Goal: Task Accomplishment & Management: Use online tool/utility

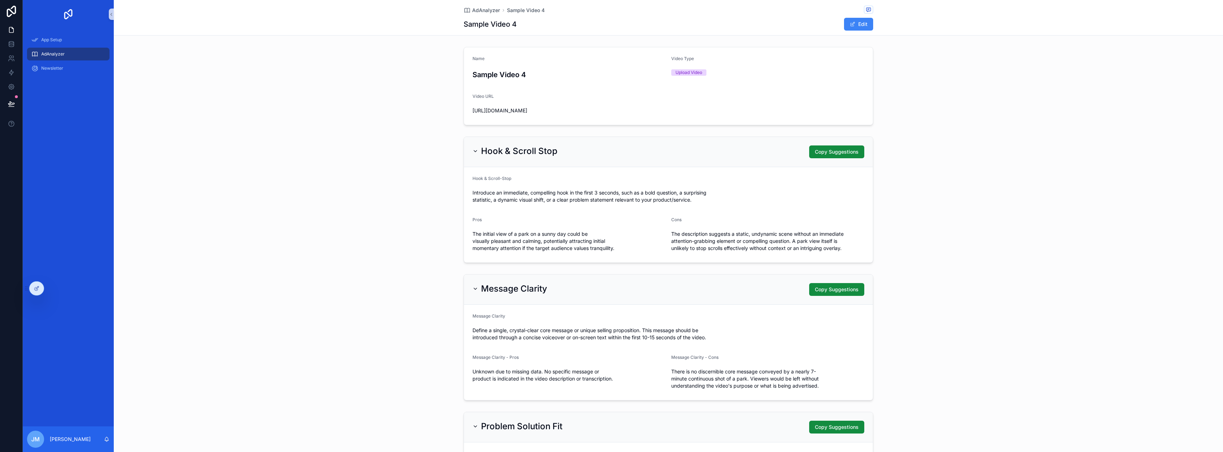
click at [1104, 97] on div "Name Sample Video 4 Video Type Upload Video Video URL [URL][DOMAIN_NAME]" at bounding box center [668, 86] width 1109 height 84
click at [1018, 378] on div "Message Clarity Copy Suggestions Message Clarity Define a single, crystal-clear…" at bounding box center [668, 337] width 1109 height 132
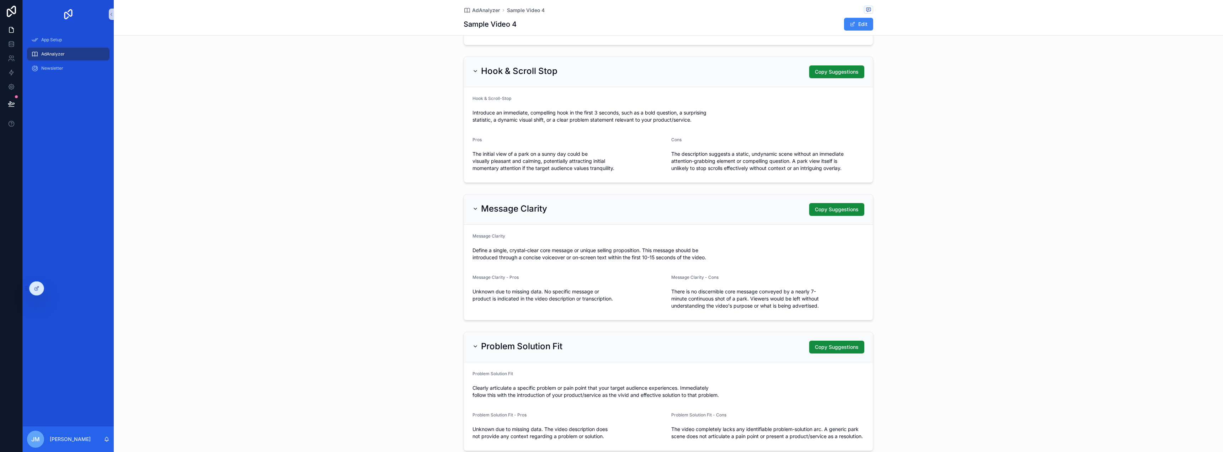
scroll to position [71, 0]
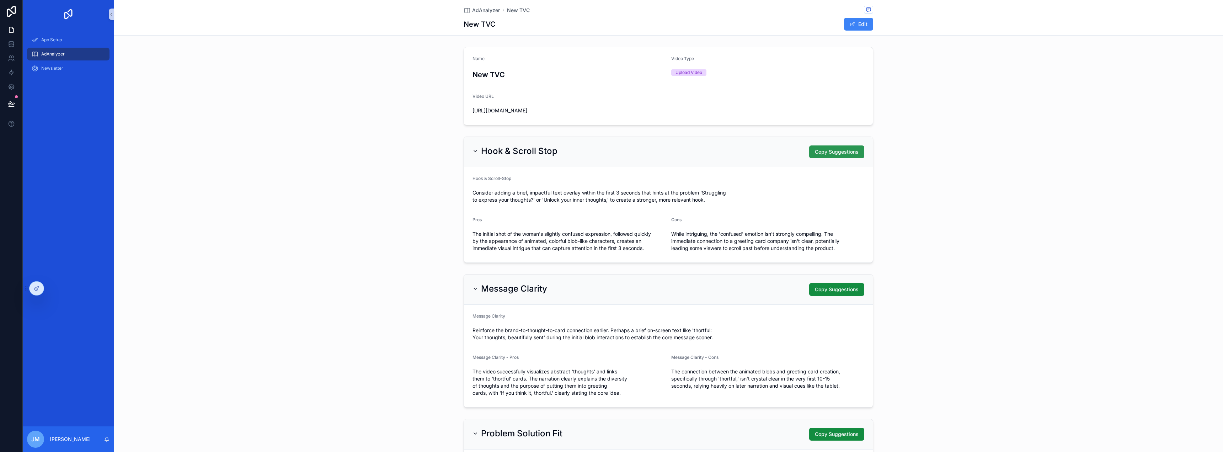
click at [843, 155] on span "Copy Suggestions" at bounding box center [837, 151] width 44 height 7
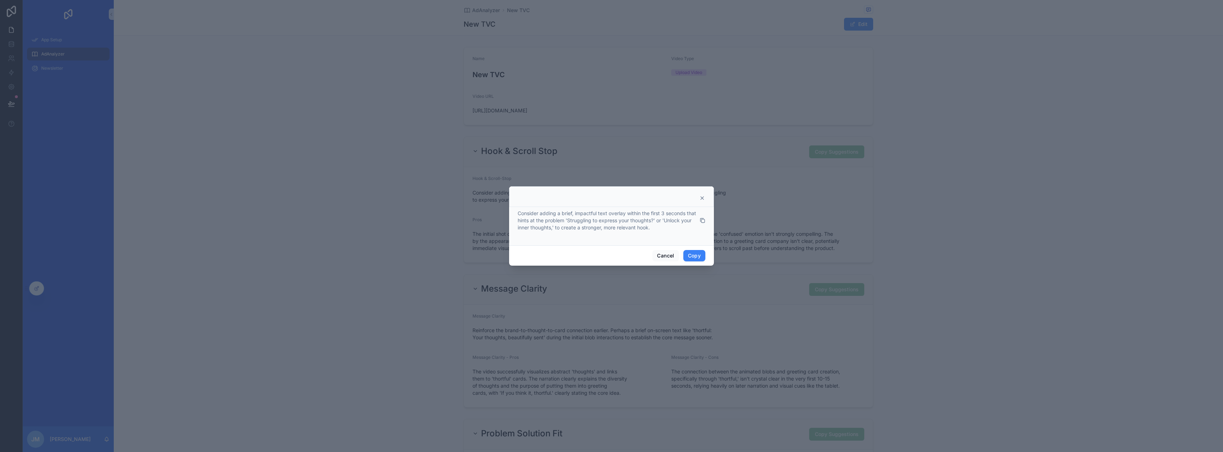
click at [704, 196] on icon at bounding box center [702, 198] width 6 height 6
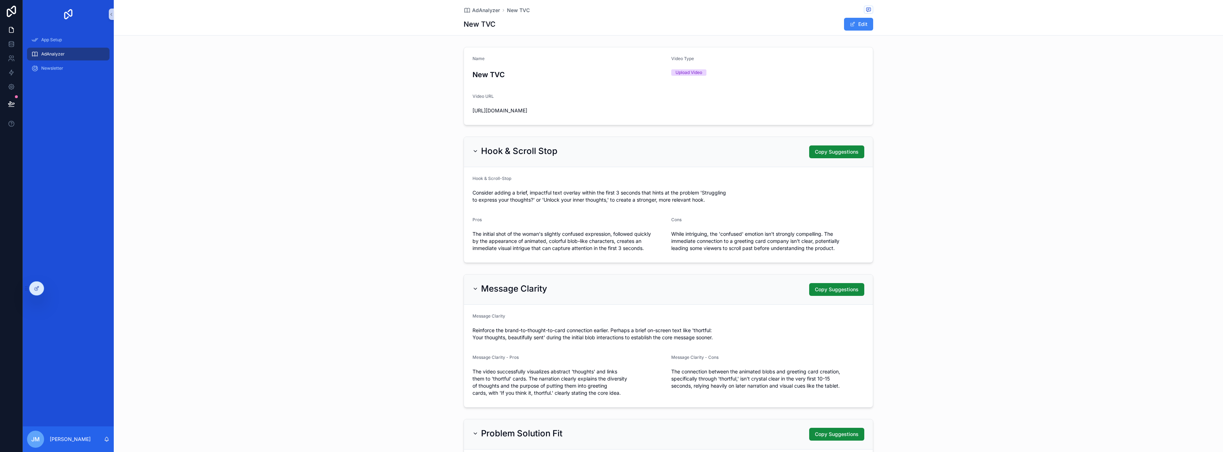
click at [1063, 179] on div "Hook & Scroll Stop Copy Suggestions Hook & Scroll-Stop Consider adding a brief,…" at bounding box center [668, 200] width 1109 height 132
click at [73, 66] on div "Newsletter" at bounding box center [68, 68] width 74 height 11
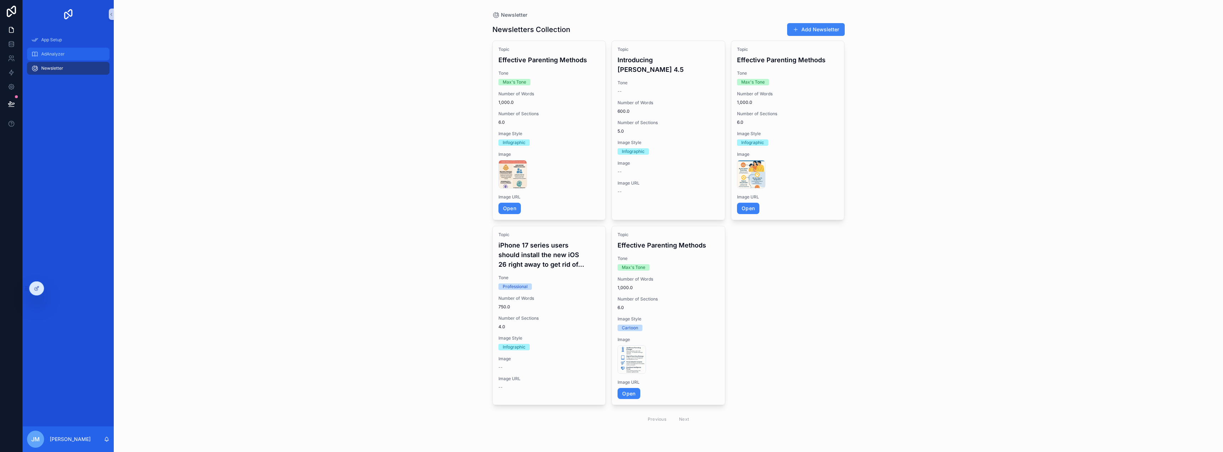
click at [71, 55] on div "AdAnalyzer" at bounding box center [68, 53] width 74 height 11
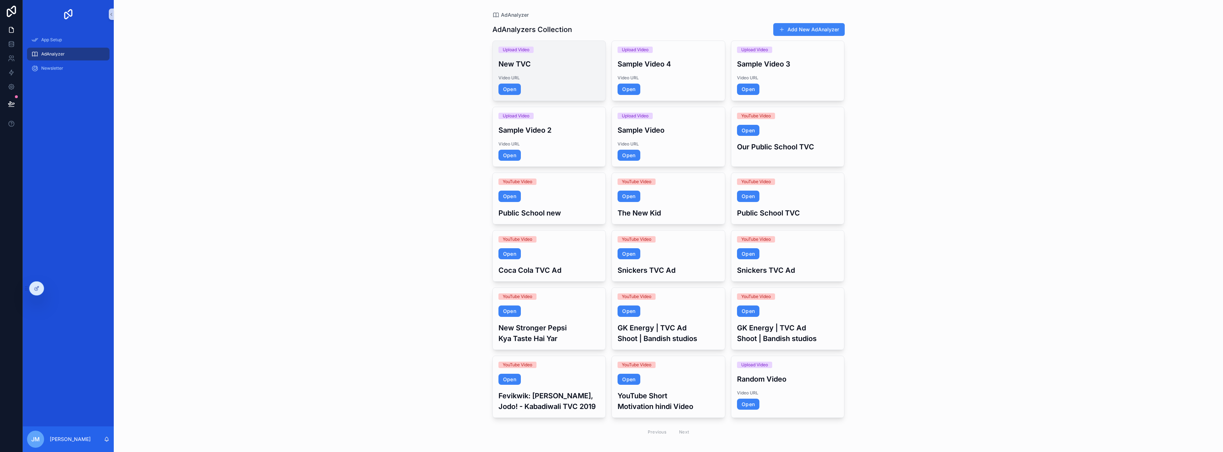
click at [526, 56] on div "Upload Video New TVC Video URL Open" at bounding box center [549, 71] width 113 height 60
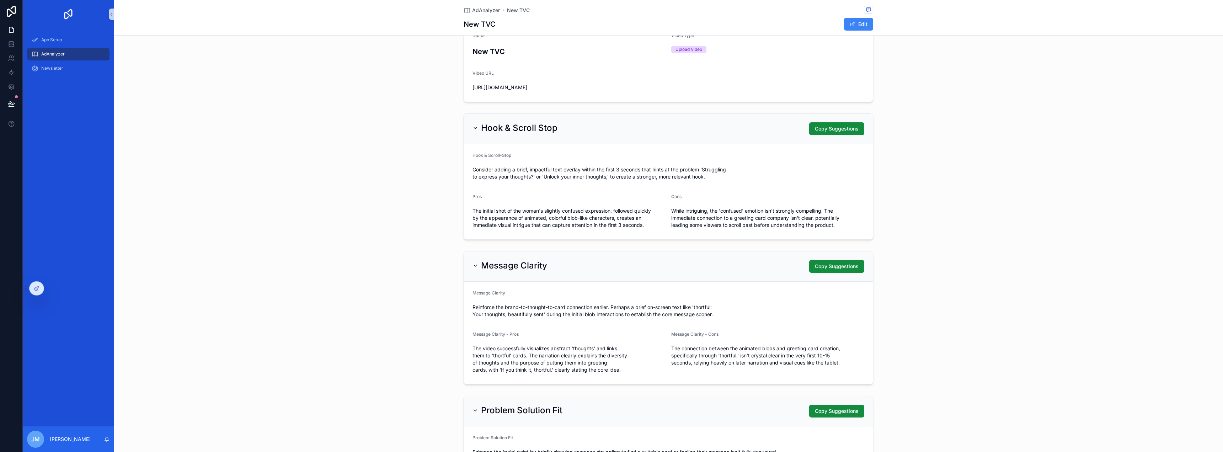
scroll to position [36, 0]
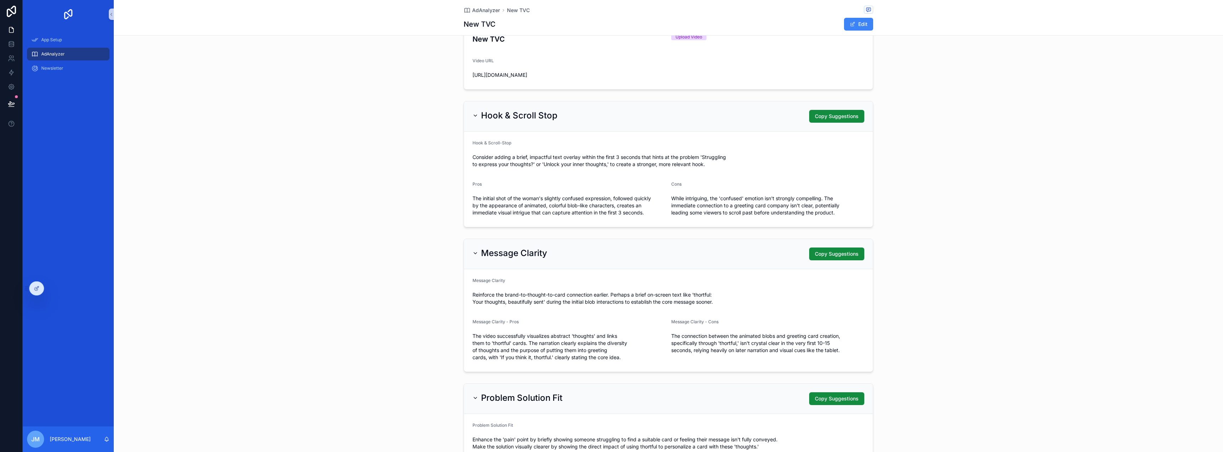
click at [720, 120] on div "Hook & Scroll Stop Copy Suggestions" at bounding box center [668, 116] width 392 height 13
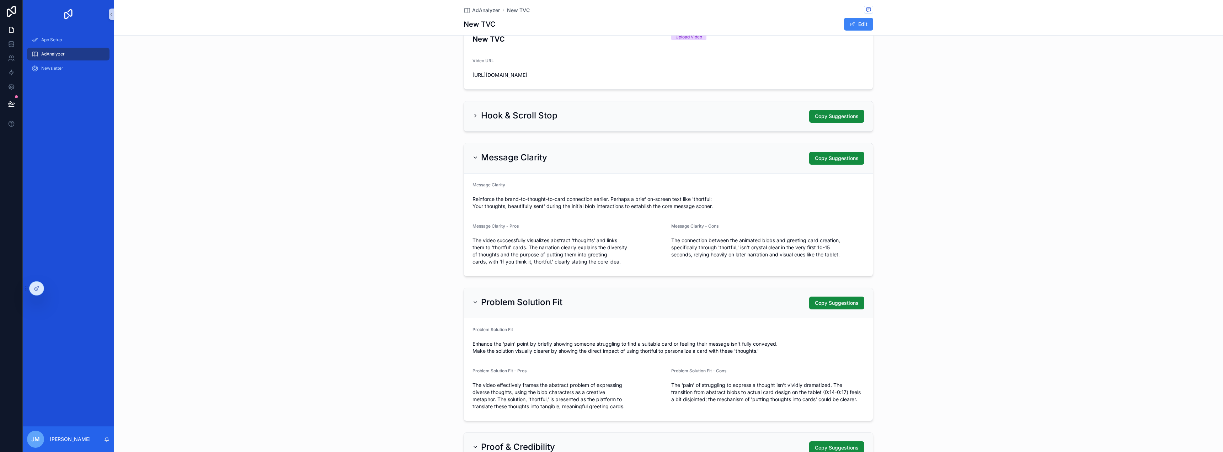
click at [709, 162] on div "Message Clarity Copy Suggestions" at bounding box center [668, 158] width 392 height 13
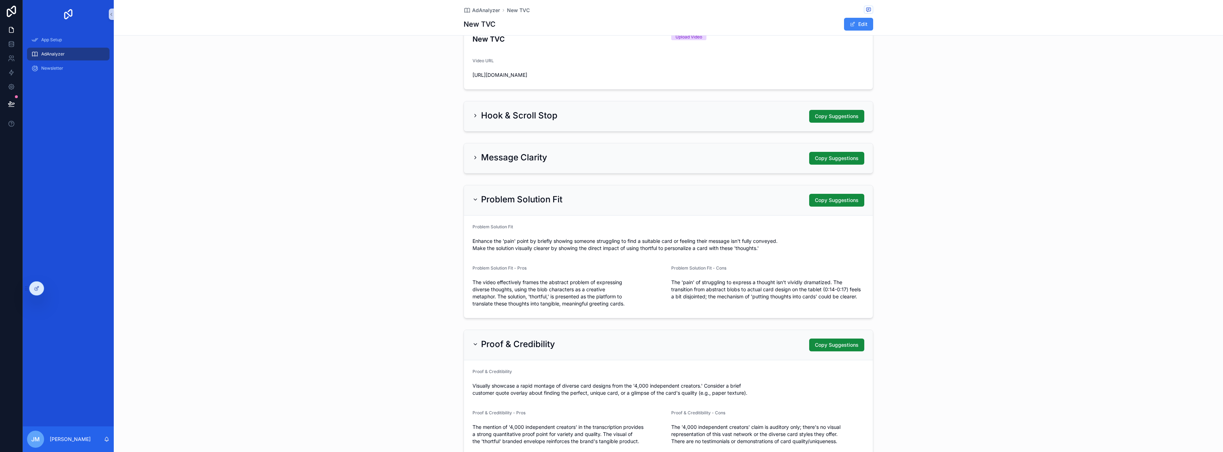
click at [709, 192] on div "Problem Solution Fit Copy Suggestions Problem Solution Fit Enhance the 'pain' p…" at bounding box center [668, 251] width 1109 height 139
click at [705, 202] on div "Problem Solution Fit Copy Suggestions" at bounding box center [668, 200] width 392 height 13
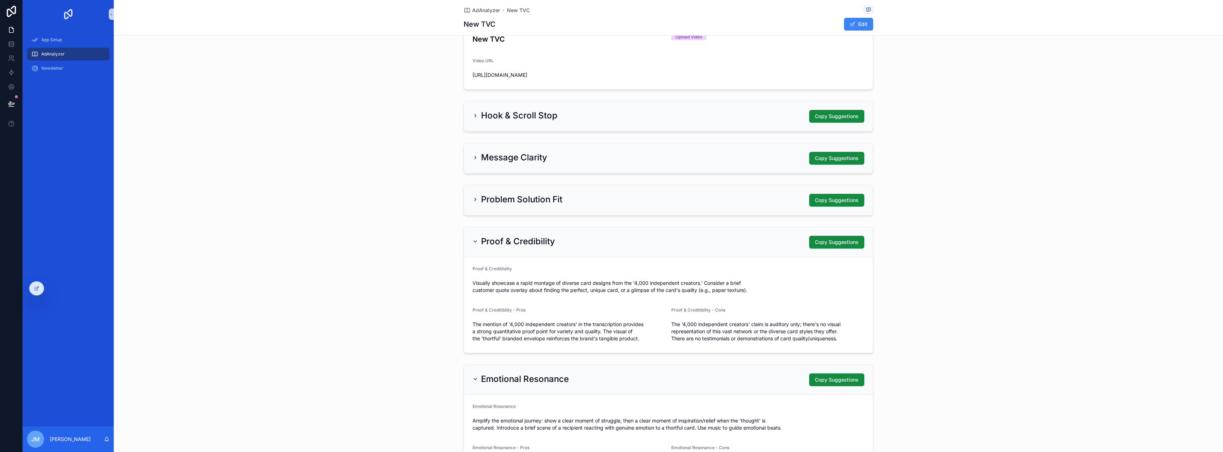
scroll to position [107, 0]
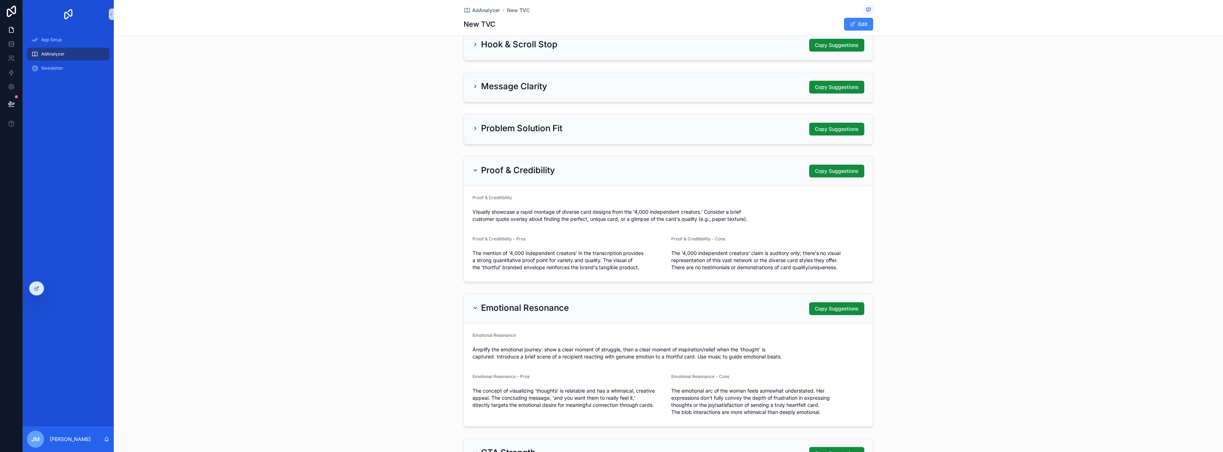
click at [712, 177] on div "Proof & Credibility Copy Suggestions" at bounding box center [668, 171] width 392 height 13
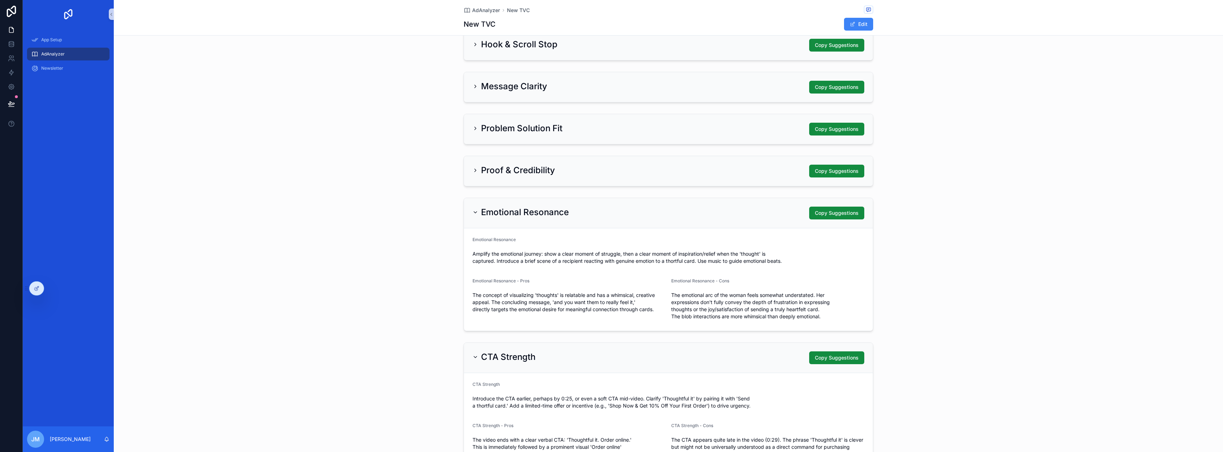
click at [708, 228] on div "Emotional Resonance Copy Suggestions" at bounding box center [668, 213] width 409 height 30
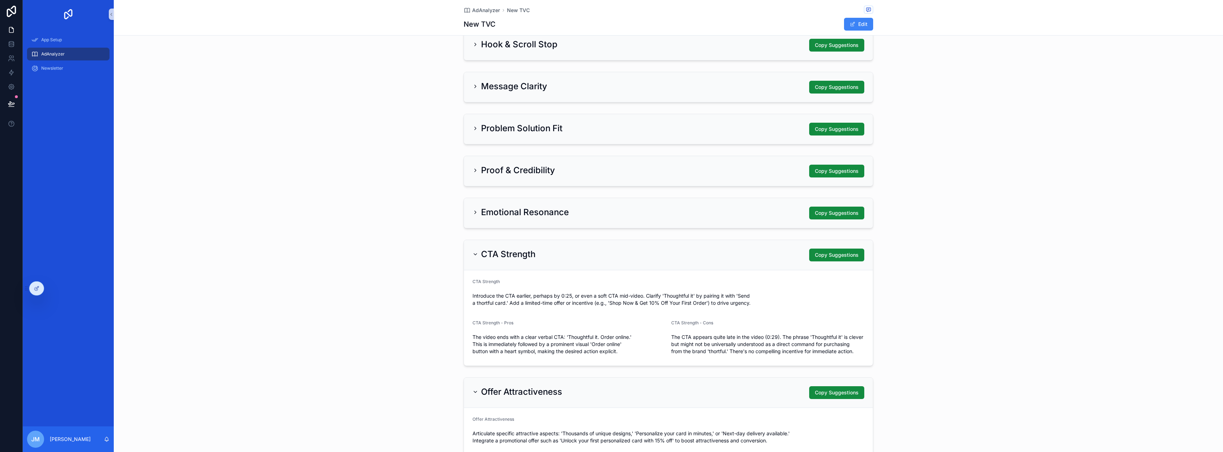
click at [710, 219] on div "Emotional Resonance Copy Suggestions" at bounding box center [668, 212] width 392 height 13
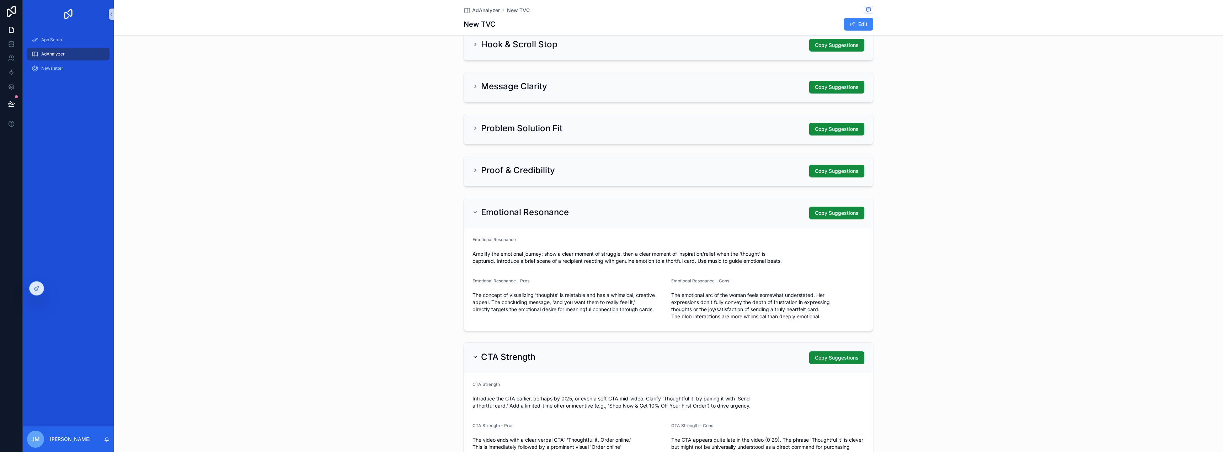
click at [699, 254] on div "Emotional Resonance Amplify the emotional journey: show a clear moment of strug…" at bounding box center [668, 252] width 392 height 30
click at [710, 228] on div "Emotional Resonance Copy Suggestions" at bounding box center [668, 213] width 409 height 30
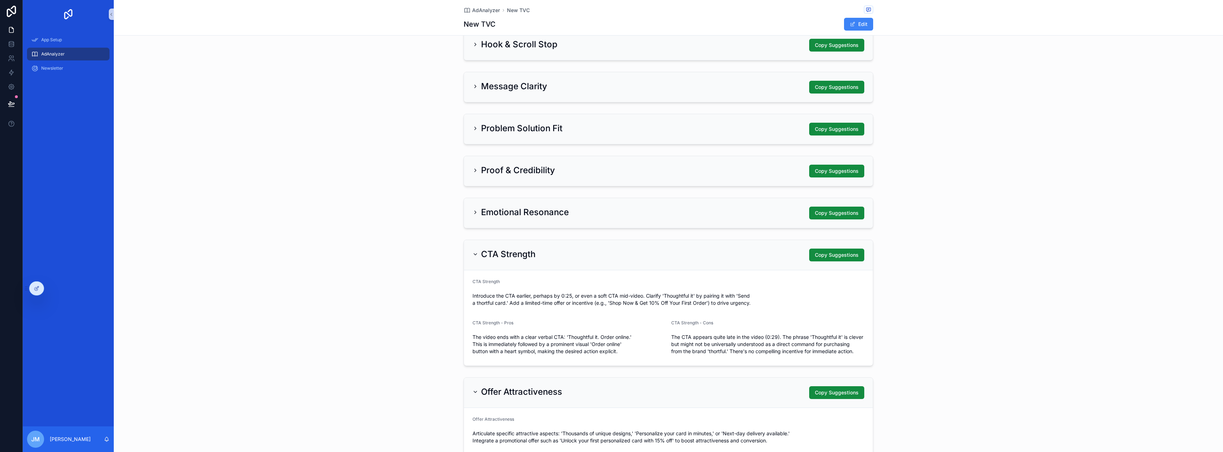
click at [695, 261] on div "CTA Strength Copy Suggestions" at bounding box center [668, 254] width 392 height 13
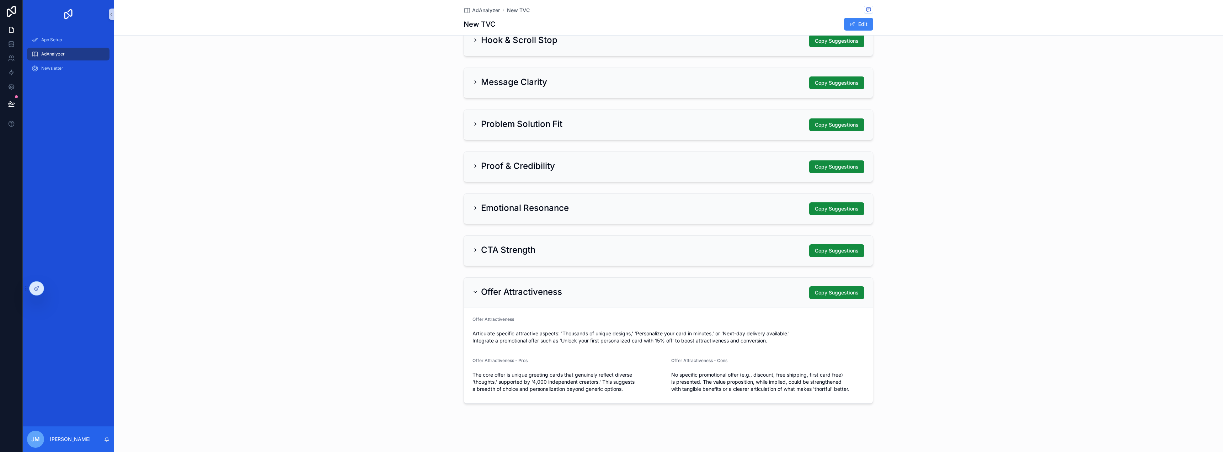
click at [688, 251] on div "CTA Strength Copy Suggestions" at bounding box center [668, 250] width 392 height 13
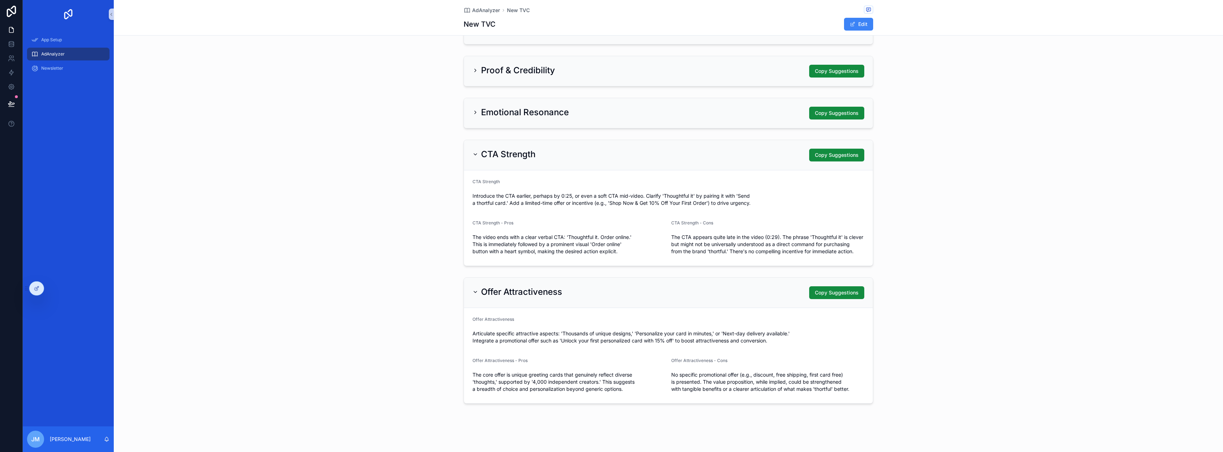
click at [708, 282] on div "Offer Attractiveness Copy Suggestions" at bounding box center [668, 293] width 409 height 30
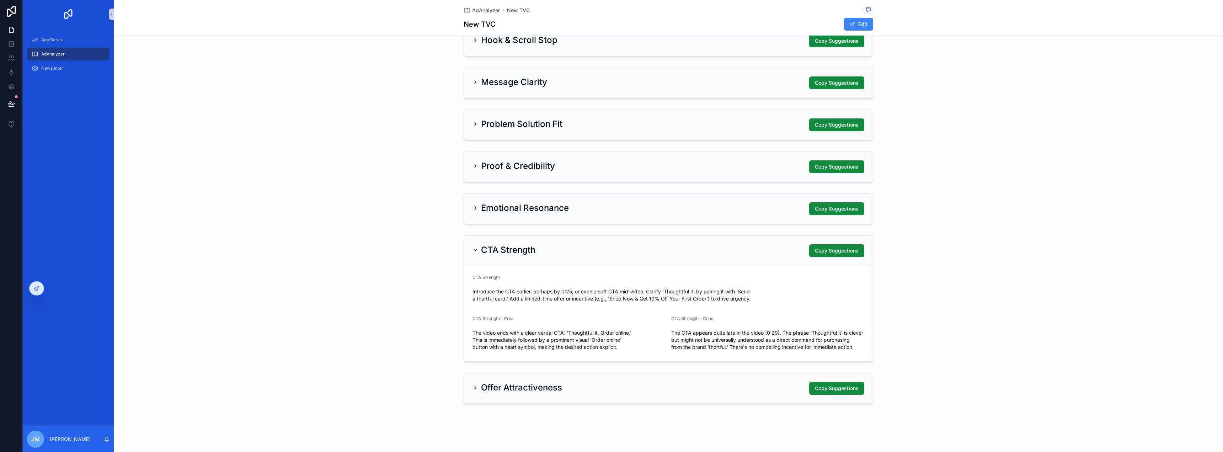
click at [721, 251] on div "CTA Strength Copy Suggestions" at bounding box center [668, 250] width 392 height 13
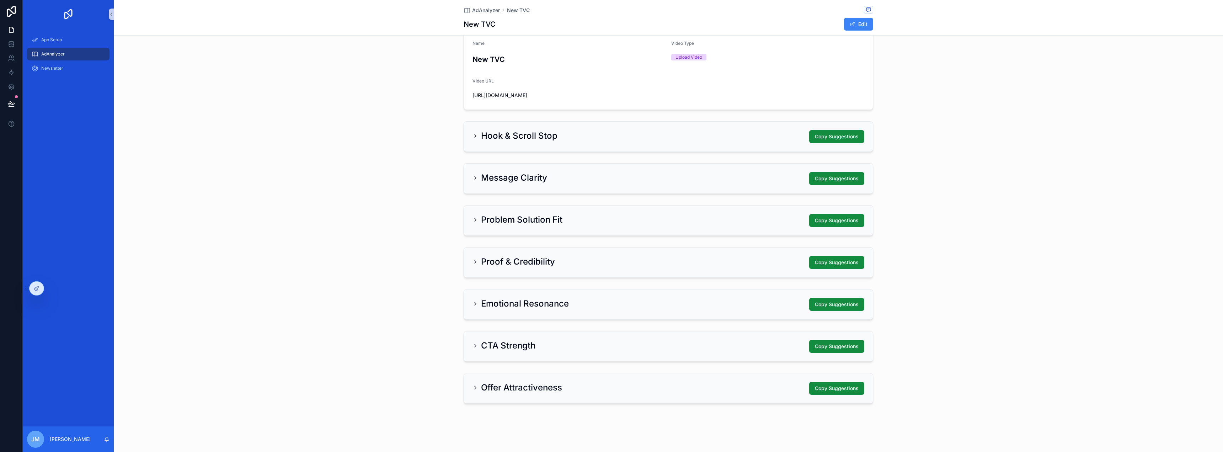
click at [689, 384] on div "Offer Attractiveness Copy Suggestions" at bounding box center [668, 388] width 392 height 13
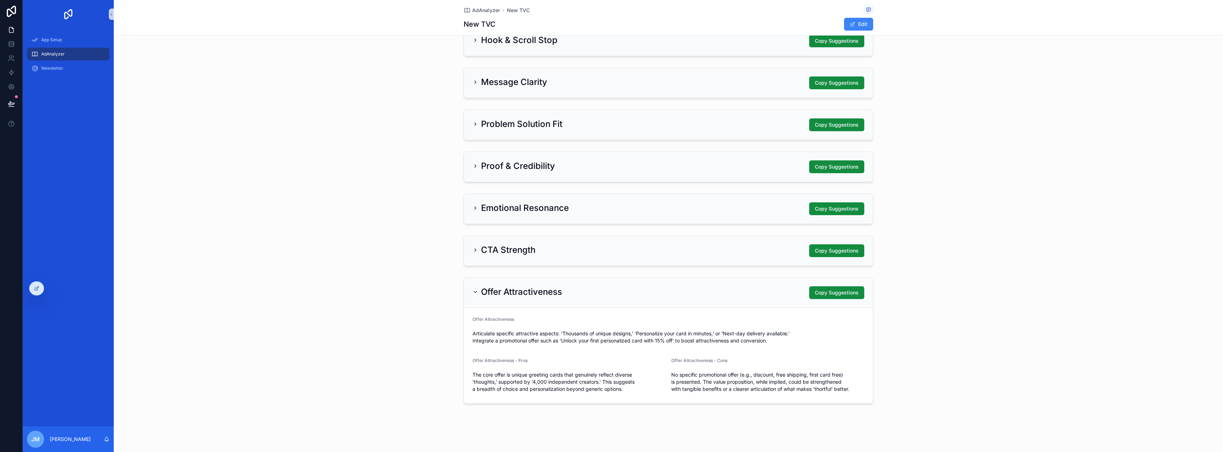
scroll to position [0, 0]
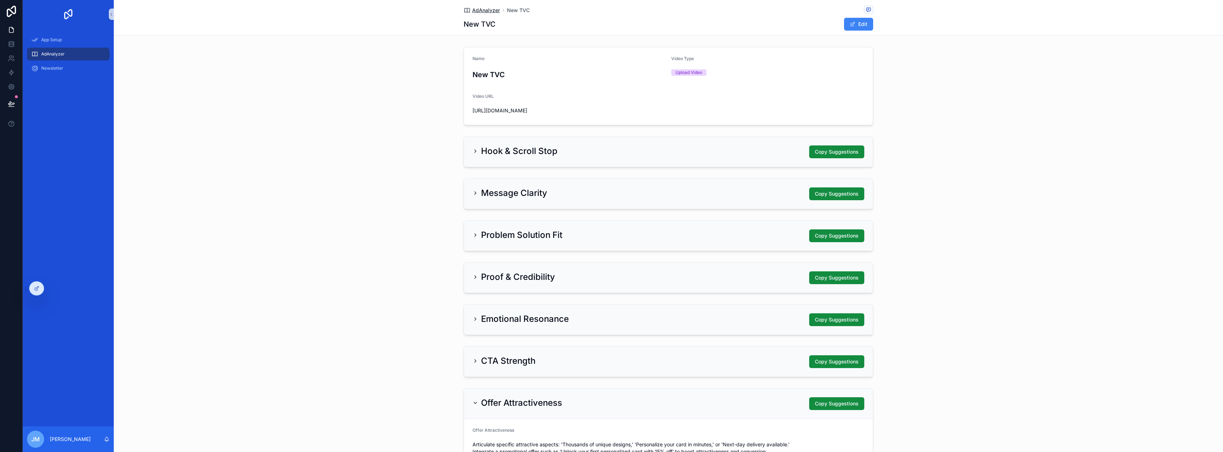
click at [488, 8] on span "AdAnalyzer" at bounding box center [486, 10] width 28 height 7
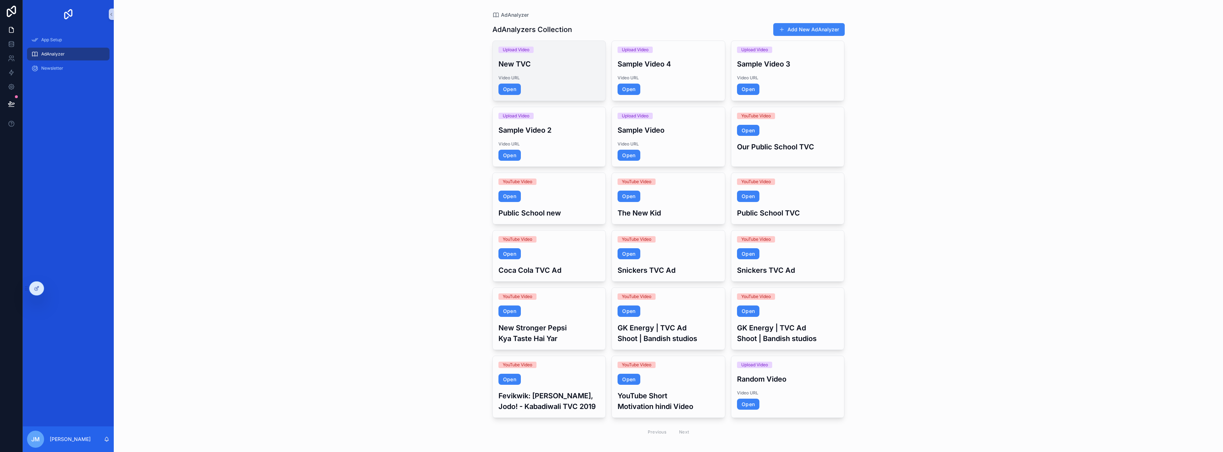
click at [554, 61] on h3 "New TVC" at bounding box center [549, 64] width 102 height 11
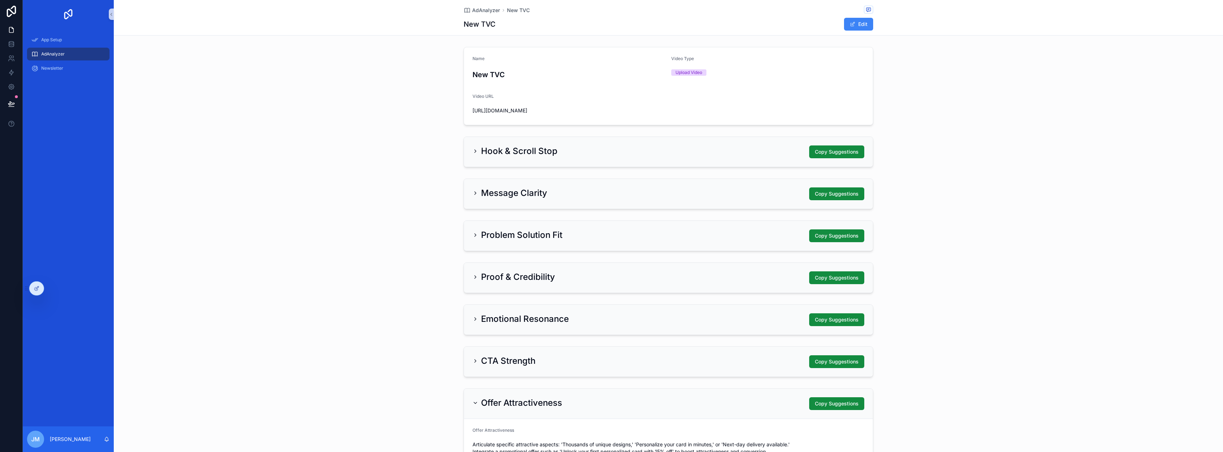
click at [536, 114] on span "https://filey.guru/api/v1/file-entries/24?shareable_link=10&password=null&thumb…" at bounding box center [568, 110] width 193 height 7
copy div "https://filey.guru/api/v1/file-entries/24?shareable_link=10&password=null&thumb…"
click at [1026, 147] on div "Hook & Scroll Stop Copy Suggestions" at bounding box center [668, 152] width 1109 height 36
